Goal: Task Accomplishment & Management: Use online tool/utility

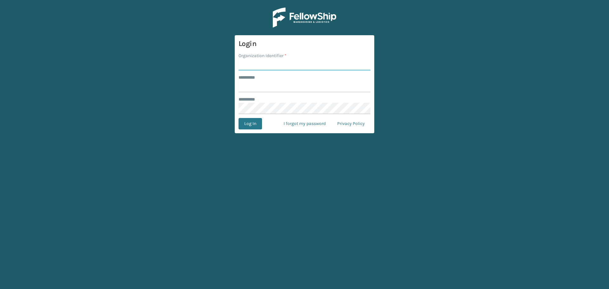
click at [272, 61] on input "Organization Identifier *" at bounding box center [304, 64] width 132 height 11
type input "SuperAdminOrganization"
click at [296, 82] on input "******** *" at bounding box center [304, 86] width 132 height 11
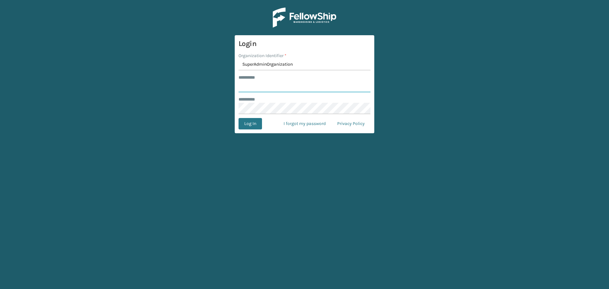
type input "******"
click at [254, 125] on button "Log In" at bounding box center [249, 123] width 23 height 11
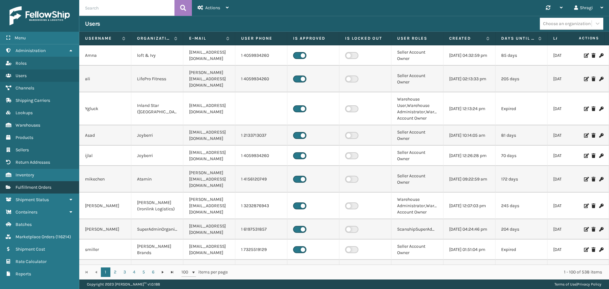
click at [38, 192] on link "Fulfillment Orders" at bounding box center [39, 187] width 79 height 12
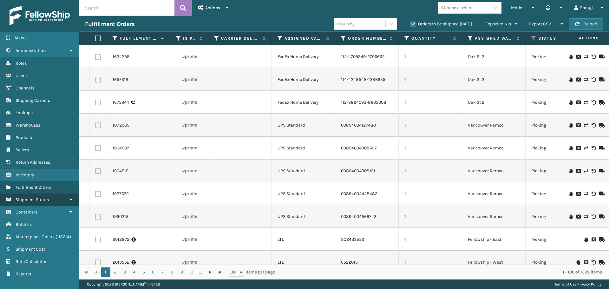
click at [30, 201] on span "Shipment Status" at bounding box center [32, 199] width 33 height 5
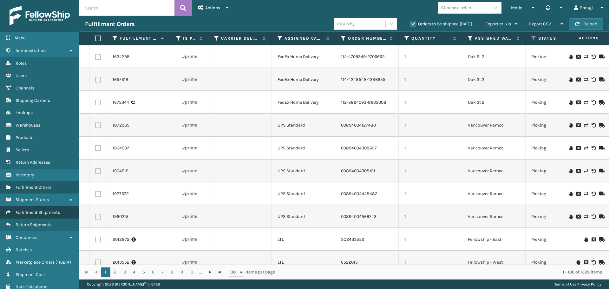
click at [51, 211] on span "Fulfillment Shipments" at bounding box center [38, 212] width 44 height 5
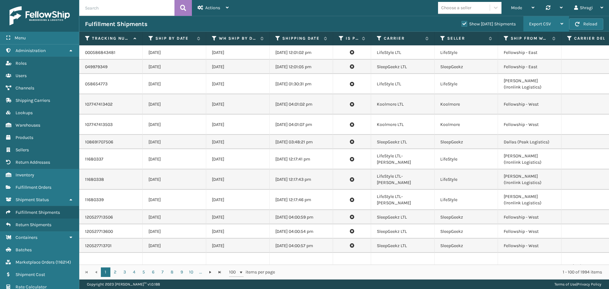
click at [540, 29] on div "Export CSV" at bounding box center [546, 24] width 34 height 16
drag, startPoint x: 390, startPoint y: 18, endPoint x: 376, endPoint y: 23, distance: 14.3
click at [376, 23] on div "Fulfillment Shipments Show [DATE] Shipments Export CSV Export Current Page Expo…" at bounding box center [344, 24] width 530 height 16
click at [276, 39] on icon at bounding box center [277, 39] width 5 height 6
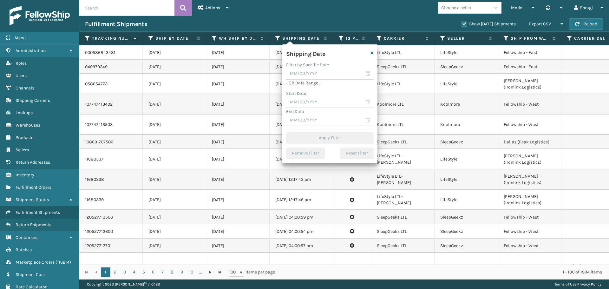
click at [312, 109] on div "End Date" at bounding box center [330, 111] width 88 height 7
click at [308, 107] on input "text" at bounding box center [330, 102] width 88 height 11
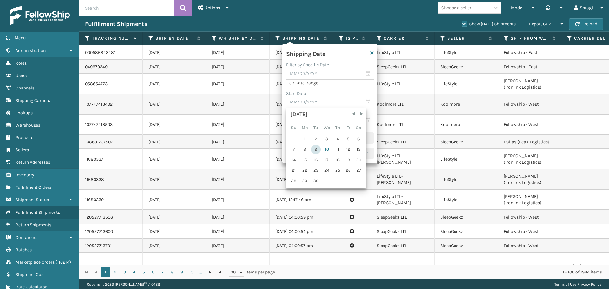
click at [317, 149] on div "9" at bounding box center [316, 150] width 10 height 10
type input "[DATE]"
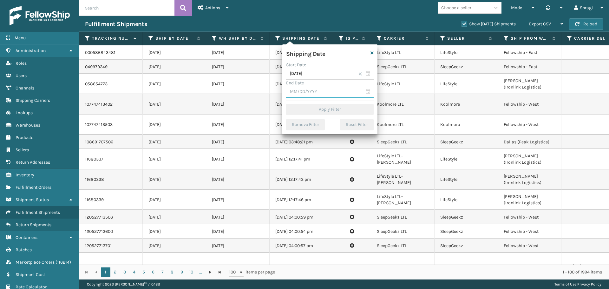
click at [291, 93] on input "text" at bounding box center [330, 91] width 88 height 11
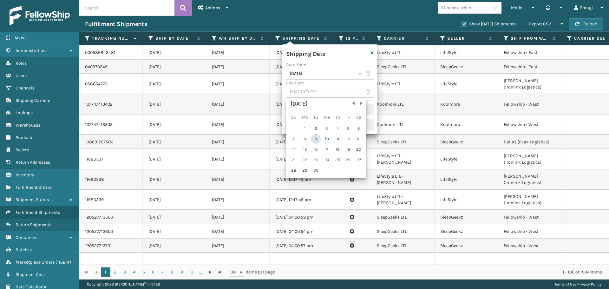
click at [315, 137] on div "9" at bounding box center [316, 139] width 10 height 10
type input "[DATE]"
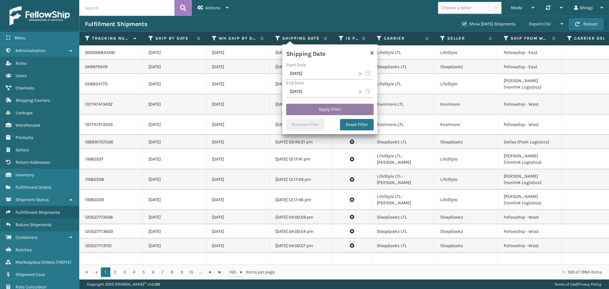
click at [328, 111] on button "Apply Filter" at bounding box center [330, 109] width 88 height 11
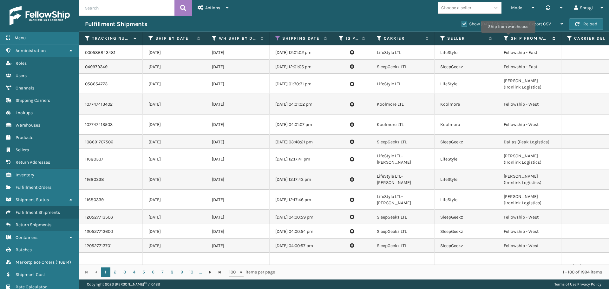
click at [508, 37] on icon at bounding box center [506, 39] width 5 height 6
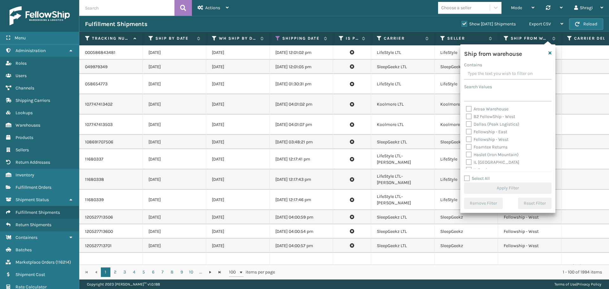
click at [501, 123] on label "Dallas (Peak Logistics)" at bounding box center [492, 123] width 53 height 5
click at [466, 123] on input "Dallas (Peak Logistics)" at bounding box center [466, 123] width 0 height 4
checkbox input "true"
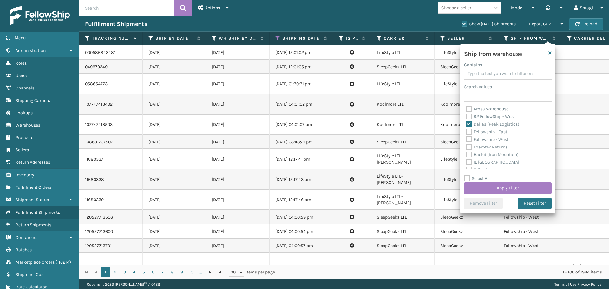
click at [496, 133] on label "Fellowship - East" at bounding box center [486, 131] width 41 height 5
click at [466, 132] on input "Fellowship - East" at bounding box center [466, 130] width 0 height 4
checkbox input "true"
click at [485, 140] on label "Fellowship - West" at bounding box center [487, 139] width 42 height 5
click at [466, 140] on input "Fellowship - West" at bounding box center [466, 138] width 0 height 4
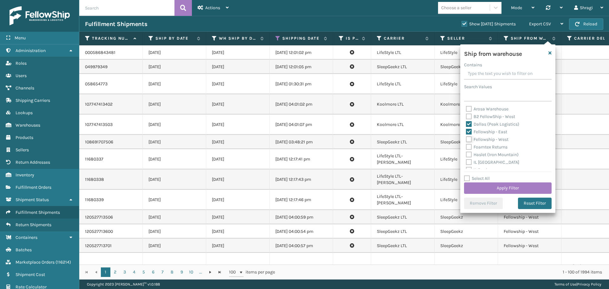
checkbox input "true"
click at [494, 156] on label "Haslet (Iron Mountain)" at bounding box center [492, 154] width 53 height 5
click at [466, 155] on input "Haslet (Iron Mountain)" at bounding box center [466, 153] width 0 height 4
checkbox input "true"
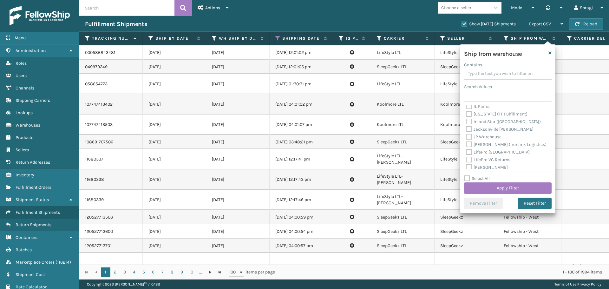
click at [483, 167] on label "[PERSON_NAME]" at bounding box center [487, 167] width 42 height 5
click at [466, 167] on input "[PERSON_NAME]" at bounding box center [466, 166] width 0 height 4
checkbox input "true"
click at [484, 111] on label "[US_STATE] (TF Fulfillment)" at bounding box center [497, 113] width 62 height 5
click at [466, 111] on input "[US_STATE] (TF Fulfillment)" at bounding box center [466, 112] width 0 height 4
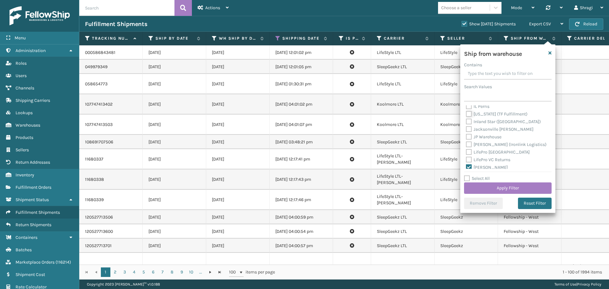
checkbox input "true"
click at [488, 131] on label "SleepGeekz Warehouse" at bounding box center [493, 132] width 54 height 5
click at [466, 131] on input "SleepGeekz Warehouse" at bounding box center [466, 131] width 0 height 4
checkbox input "true"
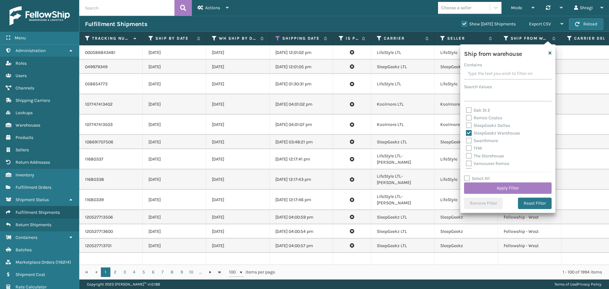
click at [480, 144] on div "Swarthmore" at bounding box center [508, 141] width 84 height 8
click at [477, 147] on label "TFM" at bounding box center [474, 148] width 16 height 5
click at [466, 147] on input "TFM" at bounding box center [466, 147] width 0 height 4
checkbox input "true"
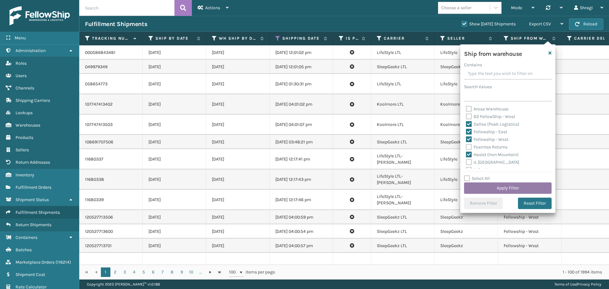
click at [506, 185] on button "Apply Filter" at bounding box center [508, 187] width 88 height 11
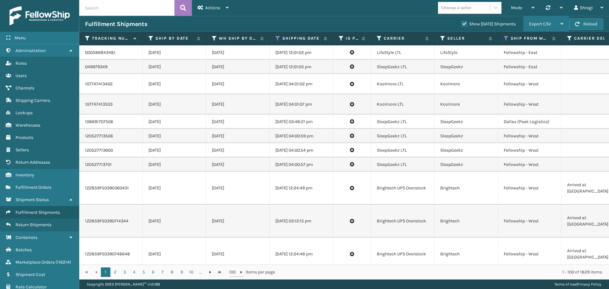
click at [549, 29] on div "Export CSV" at bounding box center [546, 24] width 34 height 16
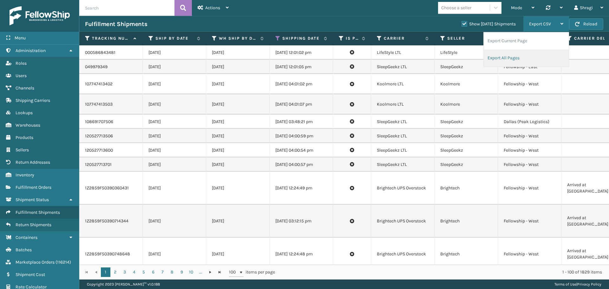
click at [514, 54] on li "Export All Pages" at bounding box center [526, 57] width 85 height 17
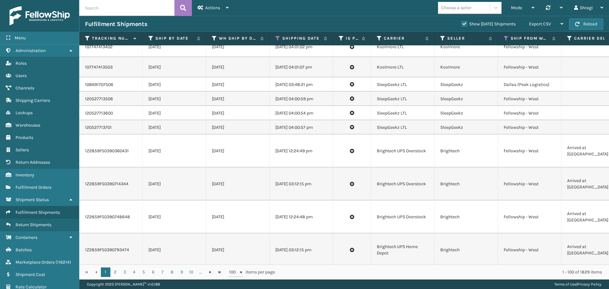
scroll to position [67, 0]
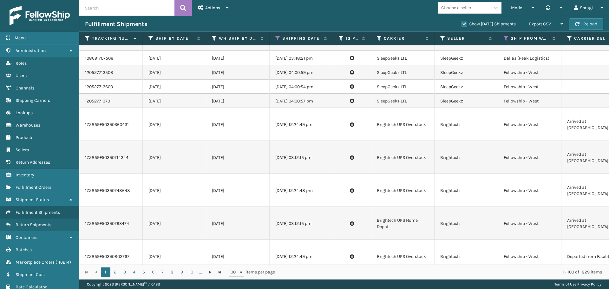
drag, startPoint x: 192, startPoint y: 259, endPoint x: 254, endPoint y: 258, distance: 62.2
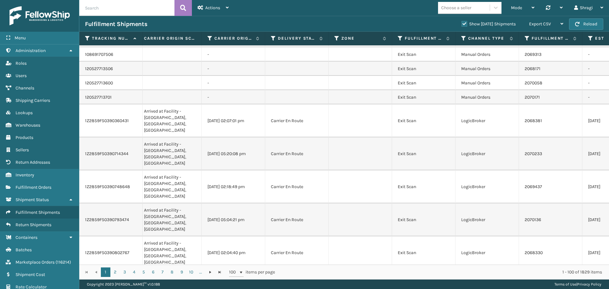
scroll to position [0, 1607]
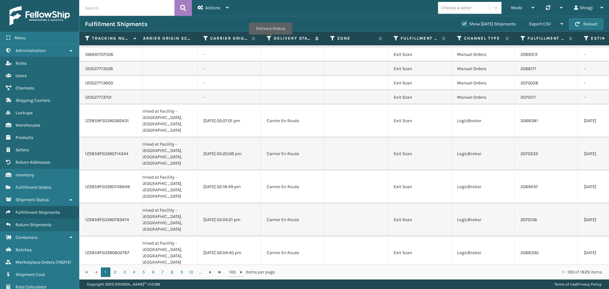
click at [270, 39] on icon at bounding box center [269, 39] width 5 height 6
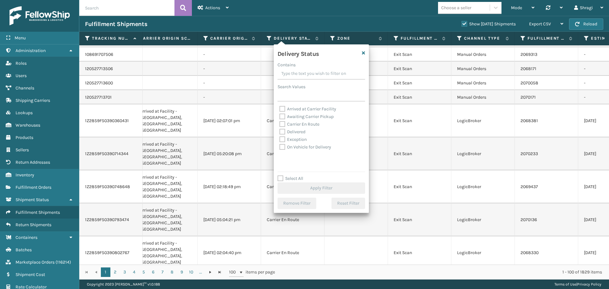
click at [300, 117] on label "Awaiting Carrier Pickup" at bounding box center [306, 116] width 54 height 5
click at [280, 117] on input "Awaiting Carrier Pickup" at bounding box center [279, 115] width 0 height 4
checkbox input "true"
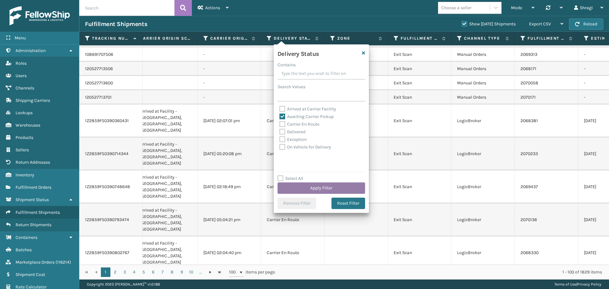
click at [318, 183] on button "Apply Filter" at bounding box center [322, 187] width 88 height 11
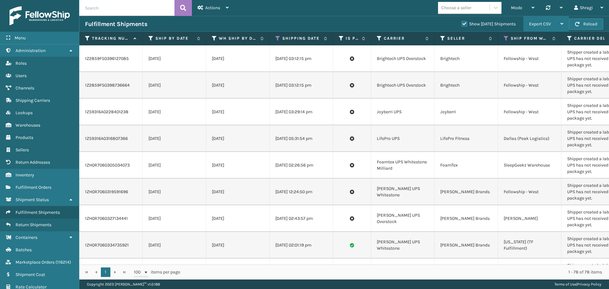
click at [549, 25] on span "Export CSV" at bounding box center [540, 23] width 22 height 5
click at [527, 42] on li "Export Current Page" at bounding box center [526, 40] width 85 height 17
click at [556, 24] on div "Export CSV" at bounding box center [546, 24] width 34 height 16
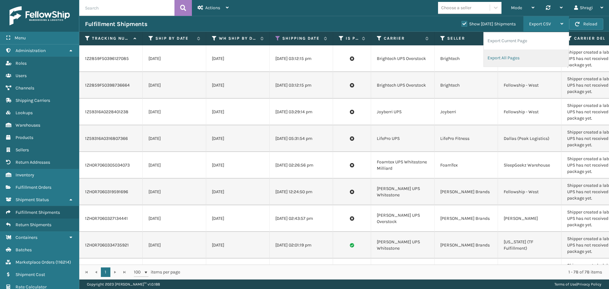
click at [533, 57] on li "Export All Pages" at bounding box center [526, 57] width 85 height 17
